Goal: Information Seeking & Learning: Learn about a topic

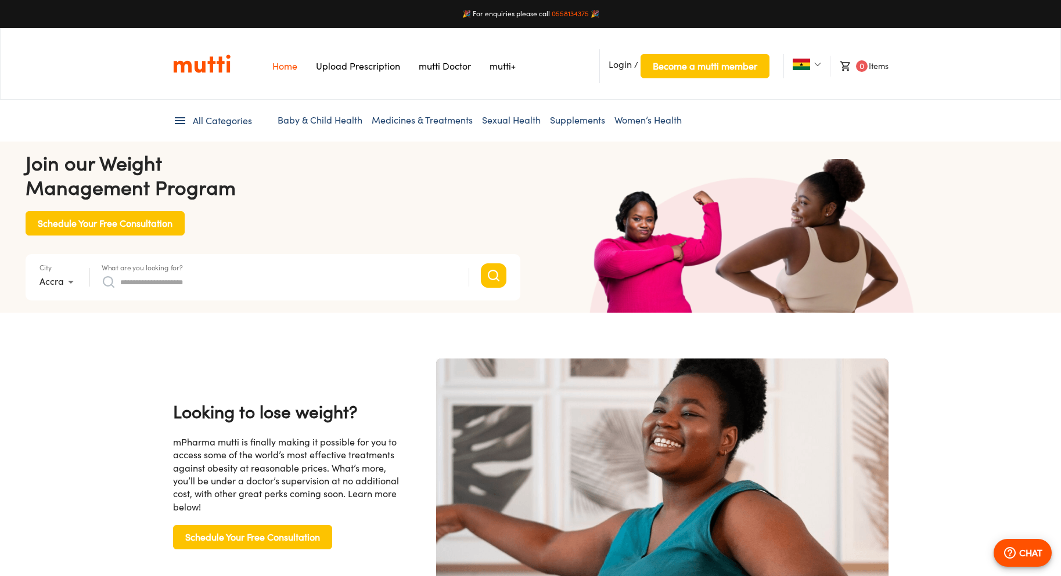
click at [362, 63] on link "Upload Prescription" at bounding box center [358, 66] width 84 height 12
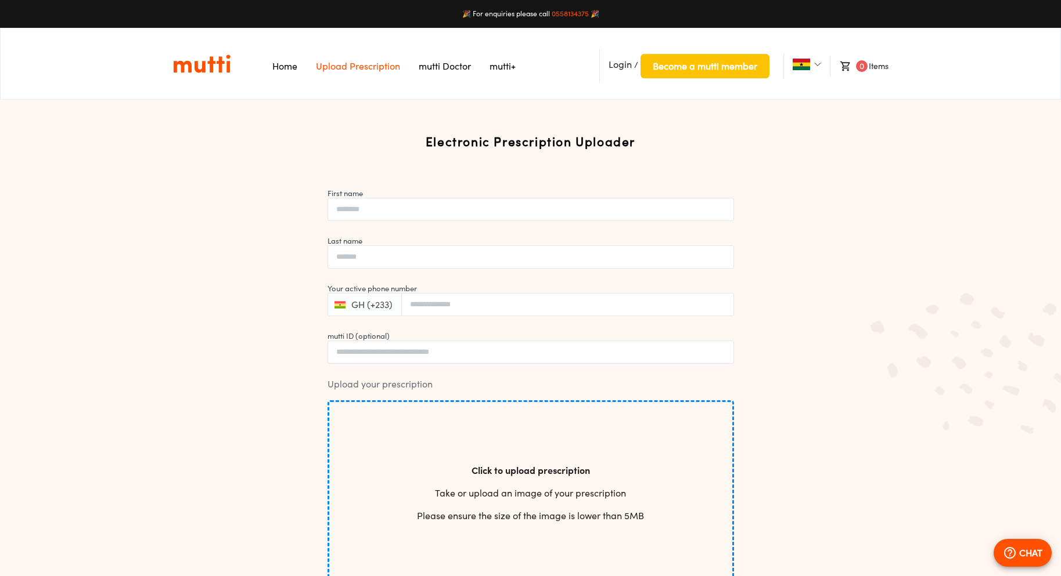
click at [282, 70] on link "Home" at bounding box center [284, 66] width 25 height 12
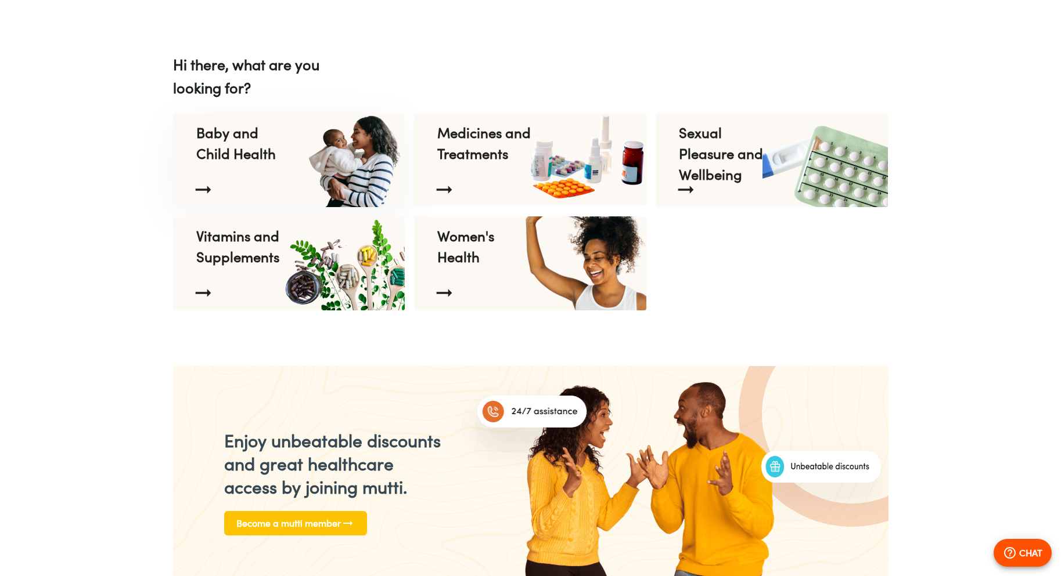
click at [278, 138] on p "Baby and Child Health" at bounding box center [243, 143] width 95 height 42
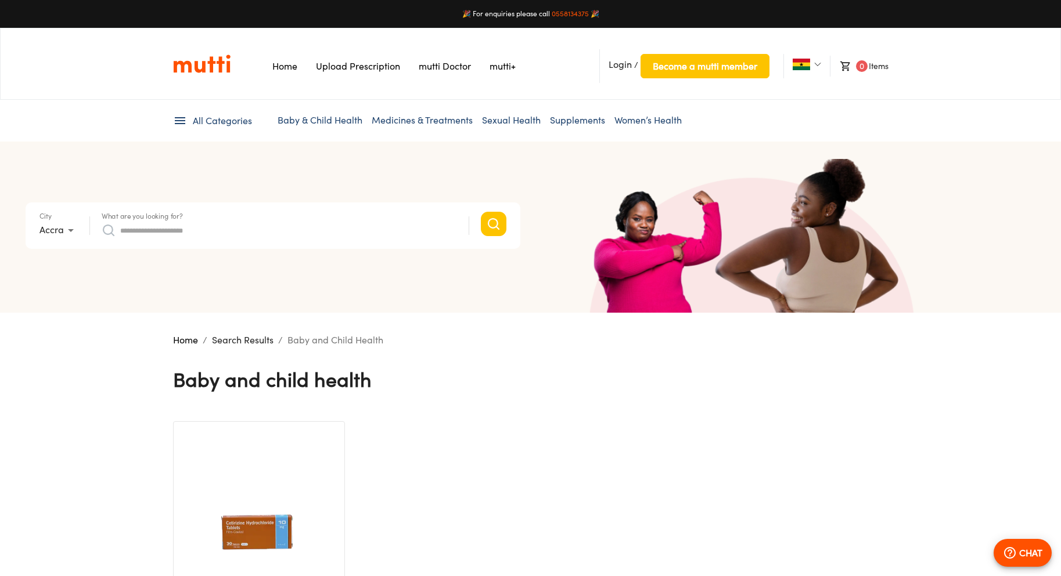
click at [237, 121] on span "All Categories" at bounding box center [222, 120] width 59 height 13
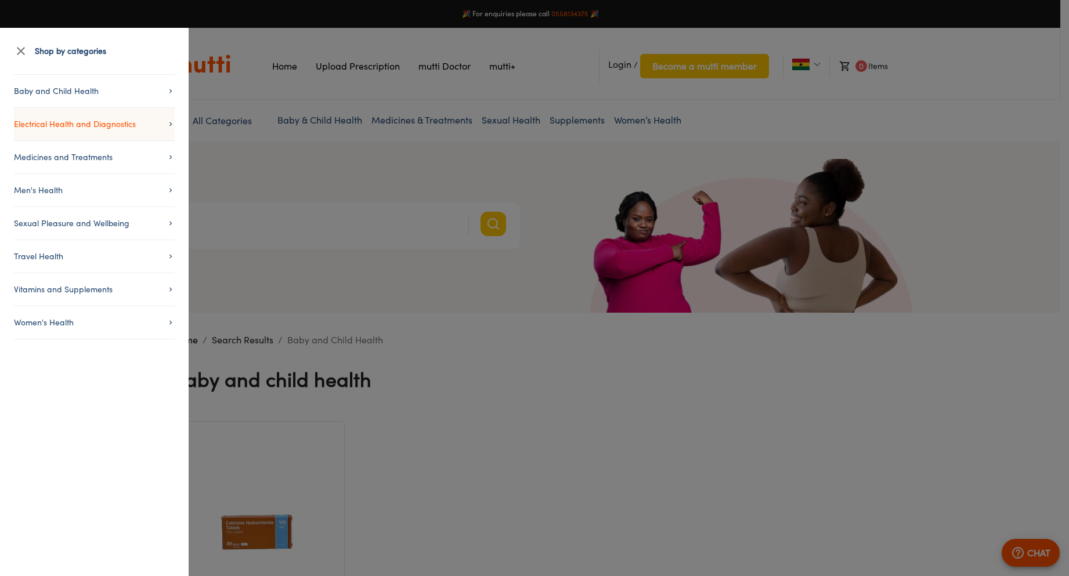
click at [97, 123] on span "Electrical Health and Diagnostics" at bounding box center [94, 124] width 161 height 14
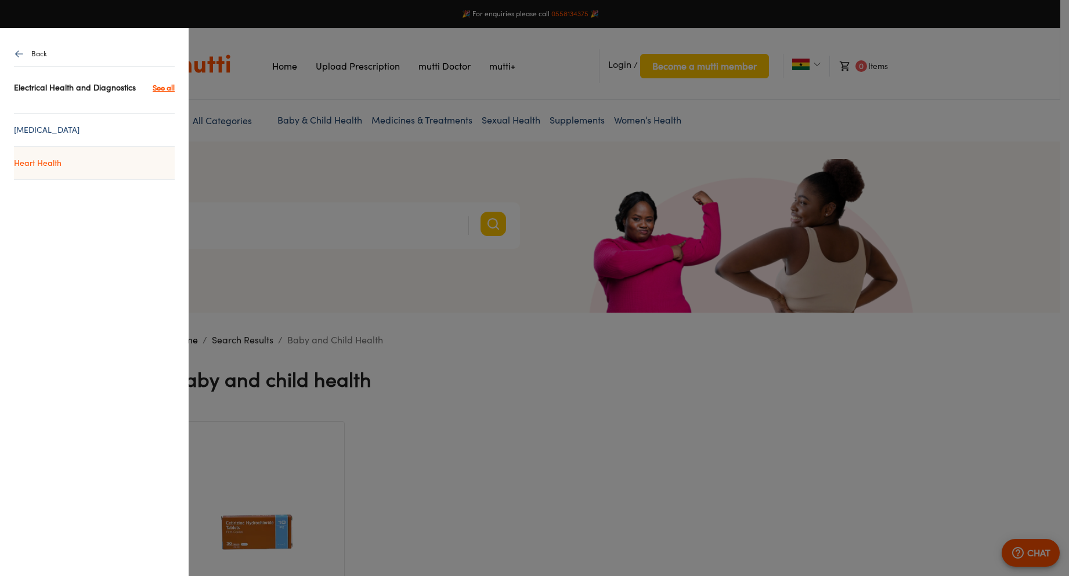
click at [49, 164] on link "Heart Health" at bounding box center [94, 163] width 161 height 14
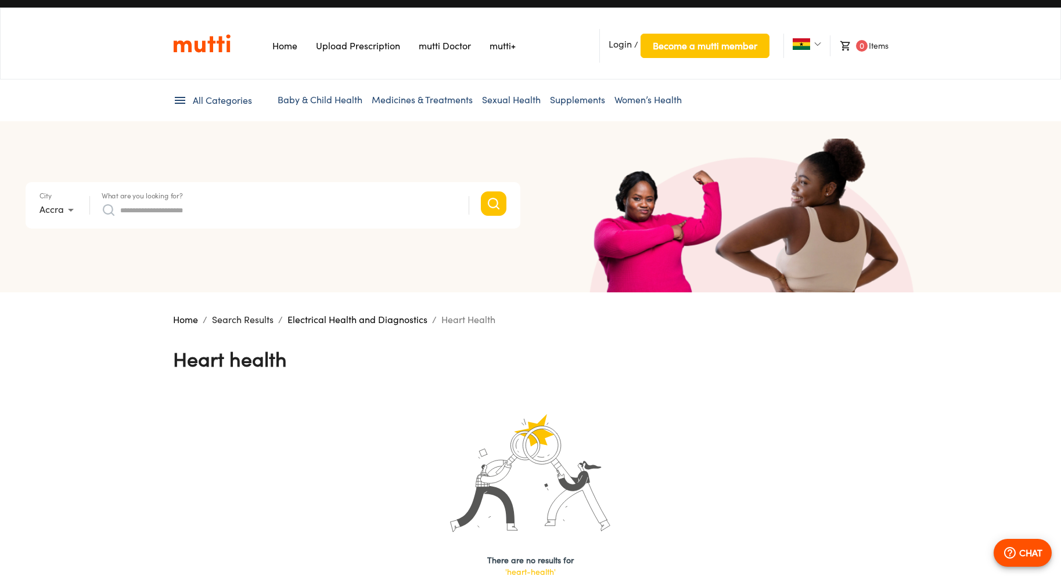
scroll to position [77, 0]
